Goal: Find specific page/section: Find specific page/section

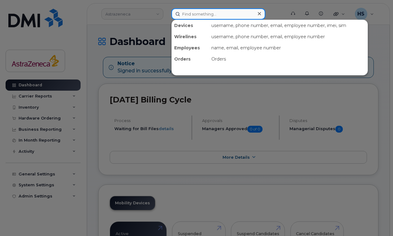
click at [202, 15] on input at bounding box center [219, 13] width 94 height 11
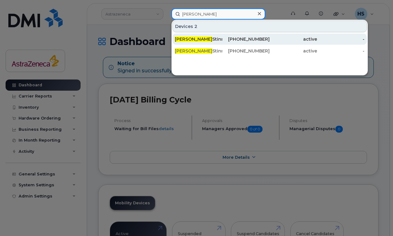
type input "[PERSON_NAME]"
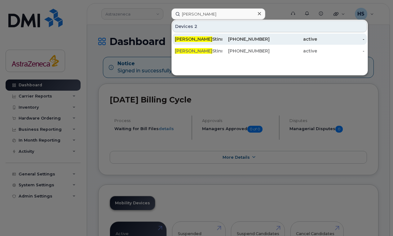
click at [196, 41] on div "[PERSON_NAME] Stinnissen" at bounding box center [198, 39] width 47 height 6
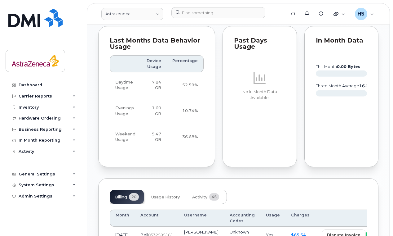
scroll to position [459, 0]
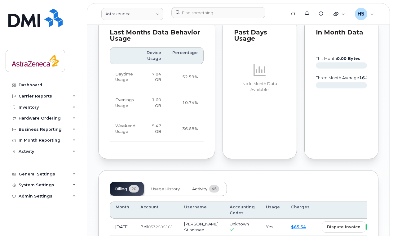
click at [199, 191] on span "Activity" at bounding box center [199, 188] width 15 height 5
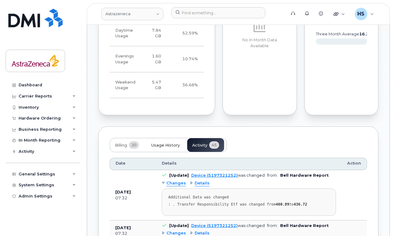
scroll to position [503, 0]
click at [167, 151] on button "Usage History" at bounding box center [165, 144] width 38 height 14
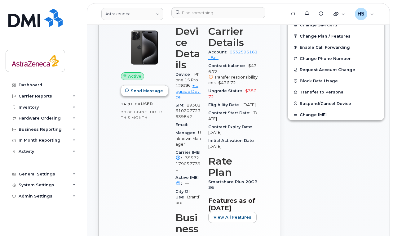
scroll to position [0, 0]
